Goal: Use online tool/utility: Utilize a website feature to perform a specific function

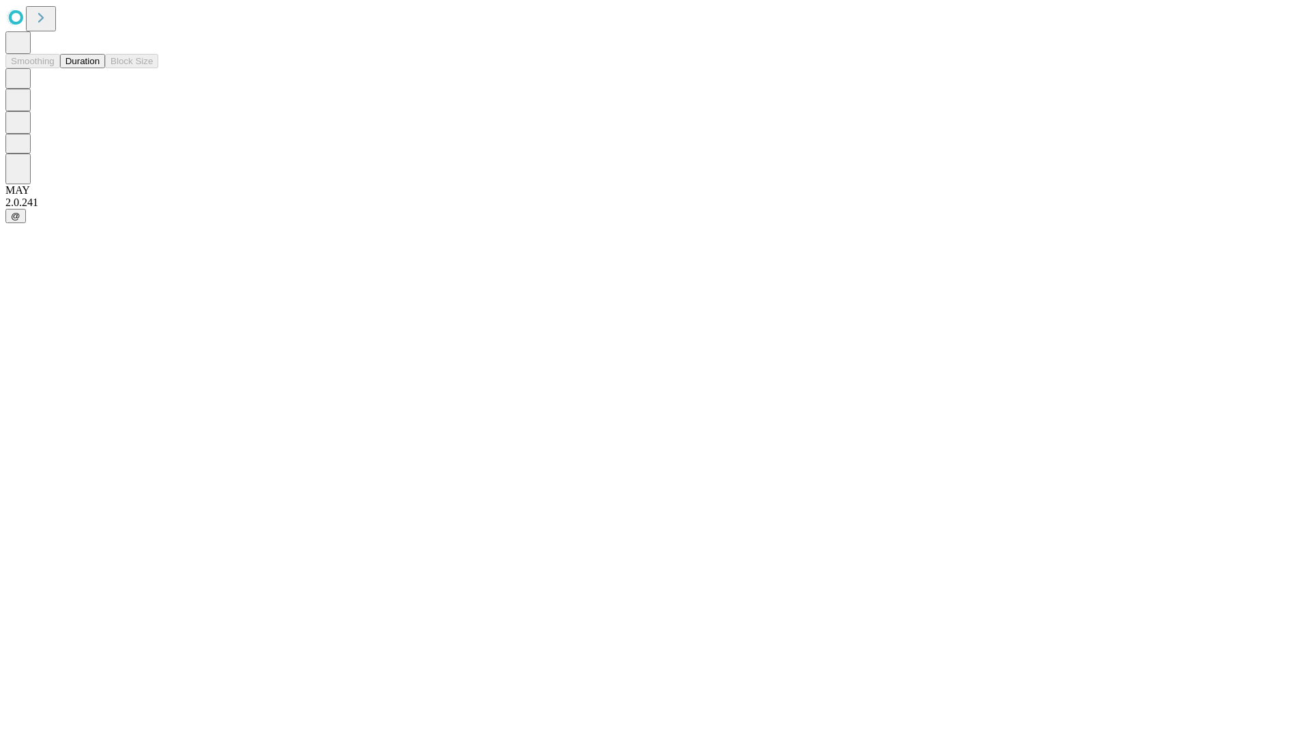
click at [100, 68] on button "Duration" at bounding box center [82, 61] width 45 height 14
click at [153, 318] on input "text" at bounding box center [104, 325] width 97 height 14
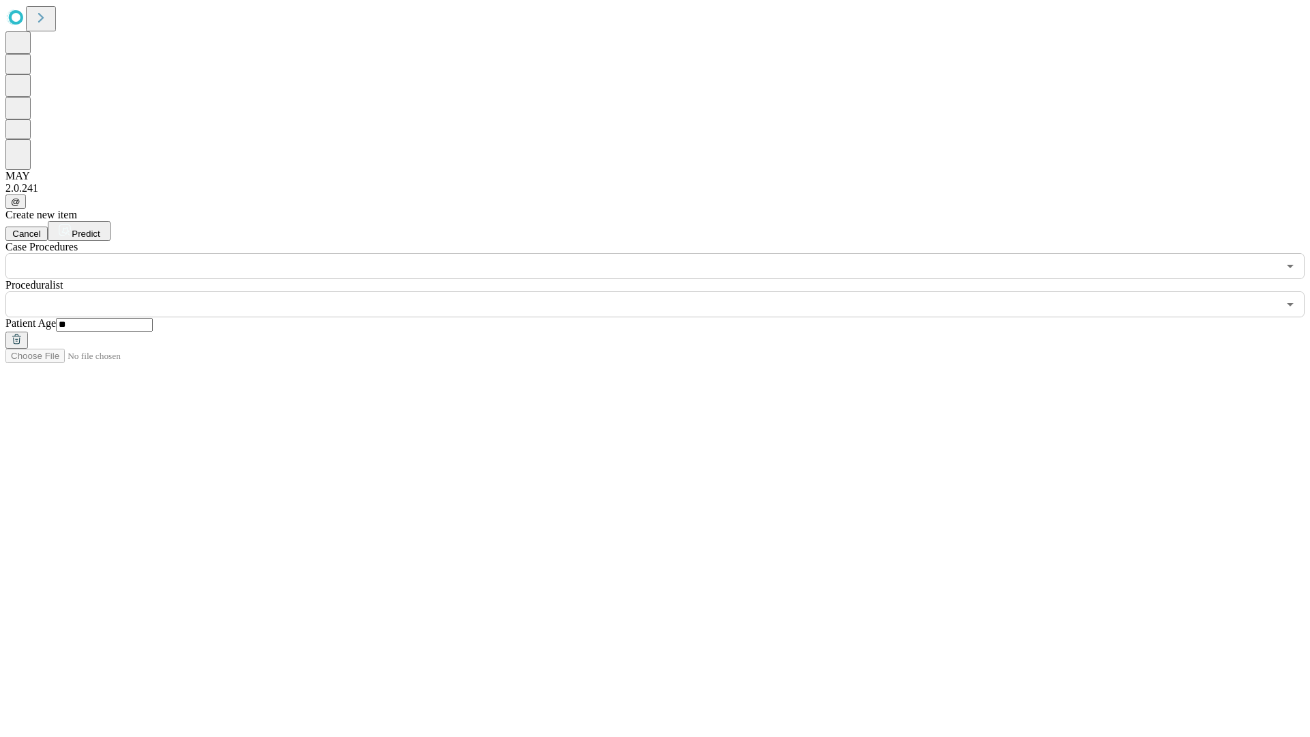
type input "**"
click at [664, 291] on input "text" at bounding box center [641, 304] width 1272 height 26
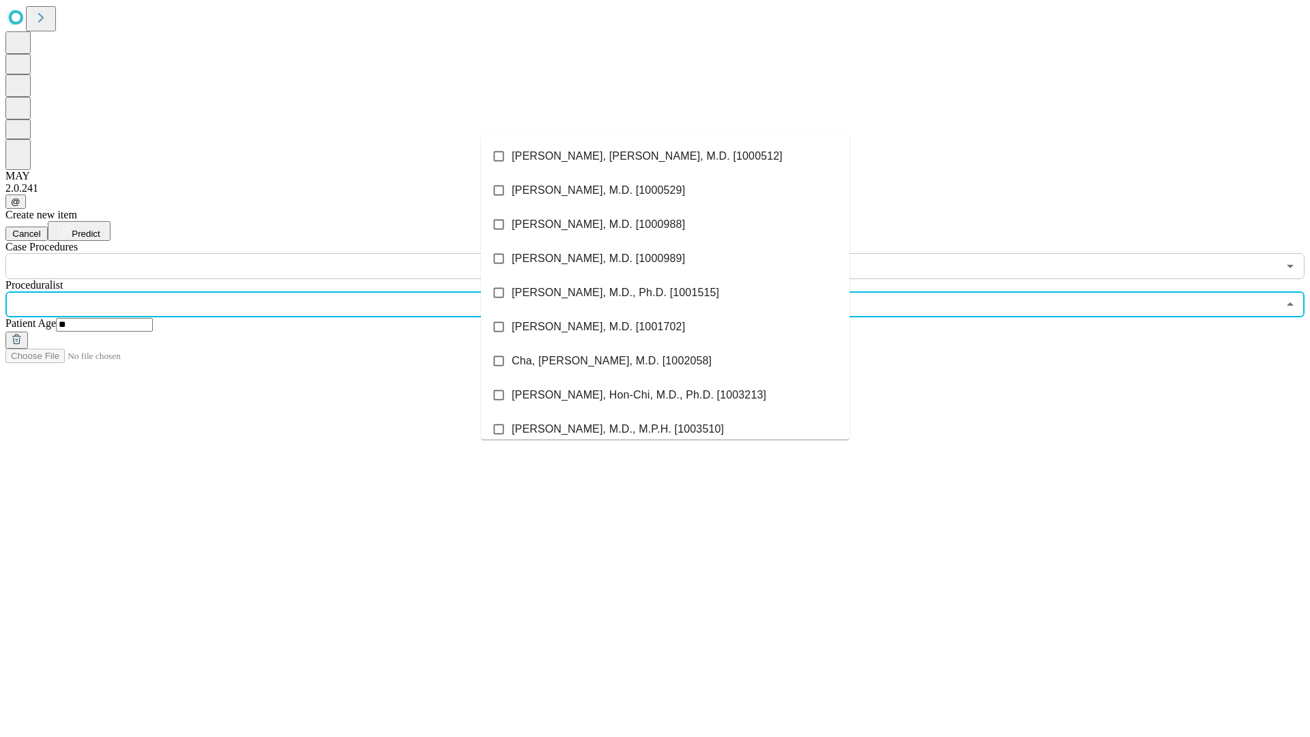
click at [665, 156] on li "[PERSON_NAME], [PERSON_NAME], M.D. [1000512]" at bounding box center [665, 156] width 368 height 34
click at [286, 253] on input "text" at bounding box center [641, 266] width 1272 height 26
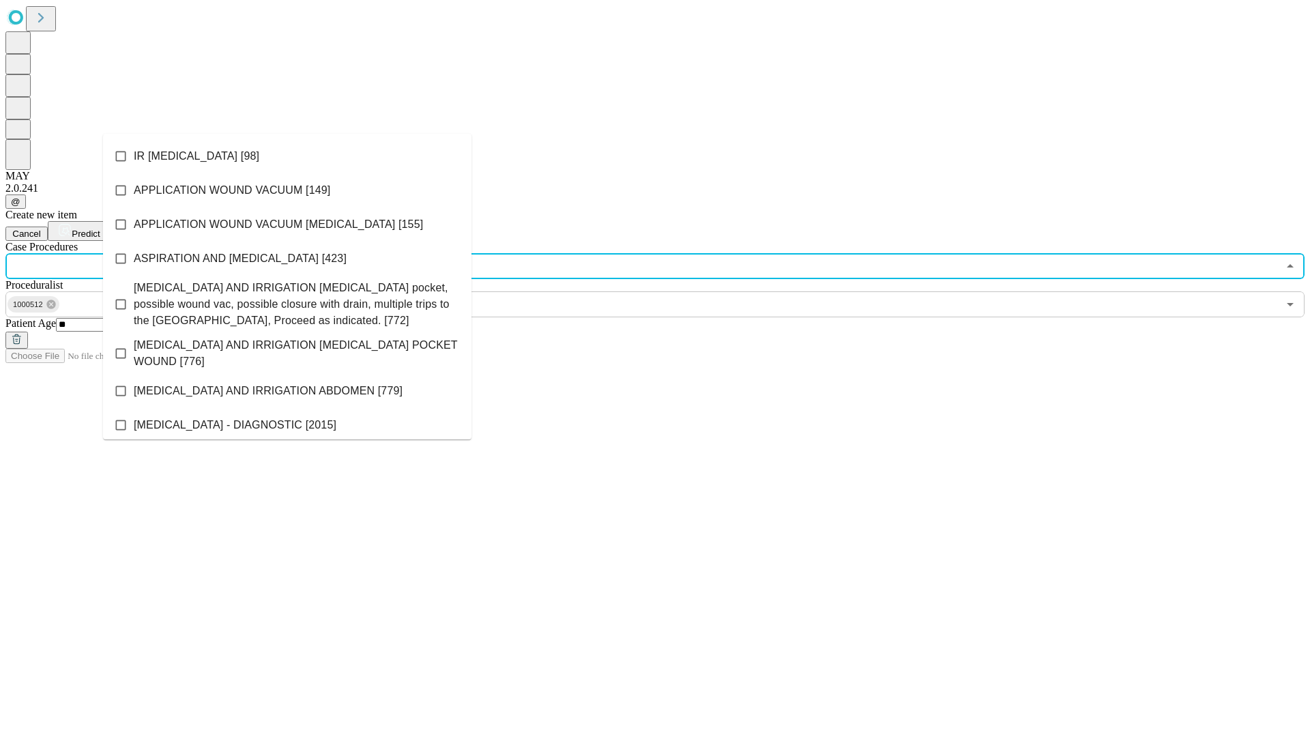
click at [287, 156] on li "IR [MEDICAL_DATA] [98]" at bounding box center [287, 156] width 368 height 34
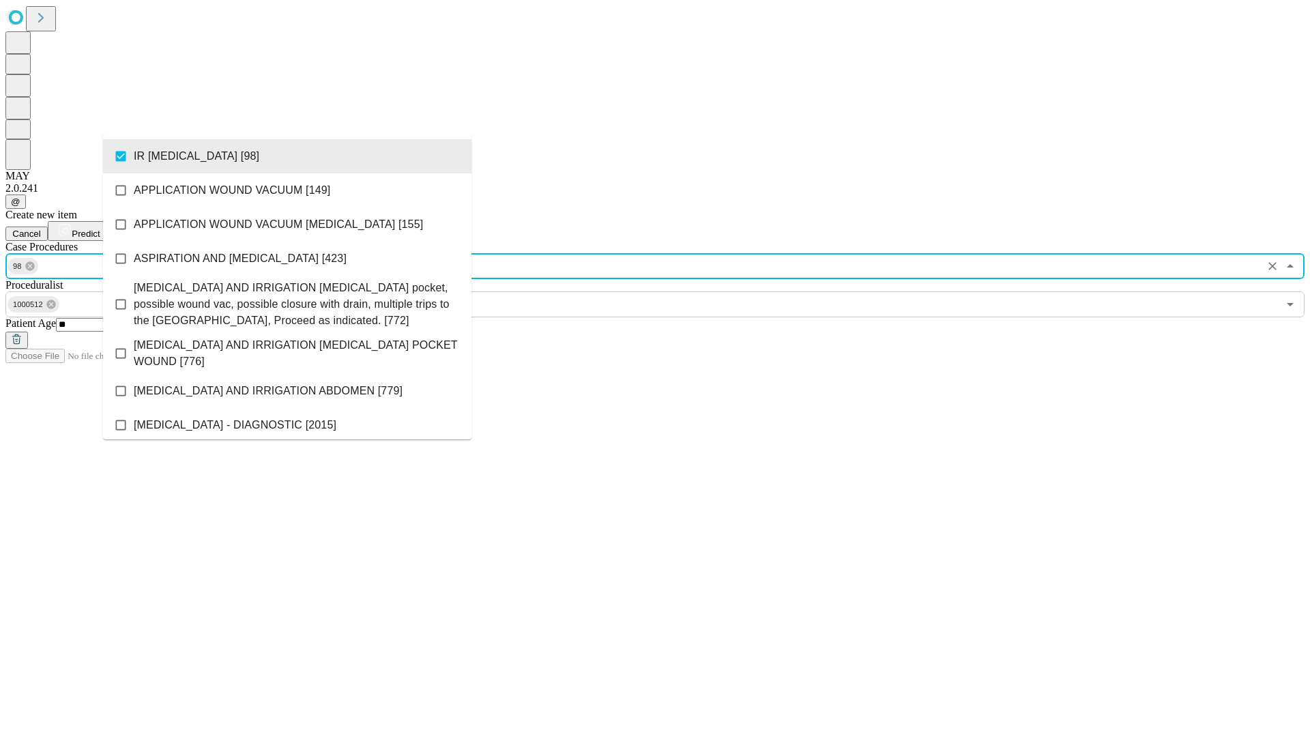
click at [100, 228] on span "Predict" at bounding box center [86, 233] width 28 height 10
